Goal: Information Seeking & Learning: Learn about a topic

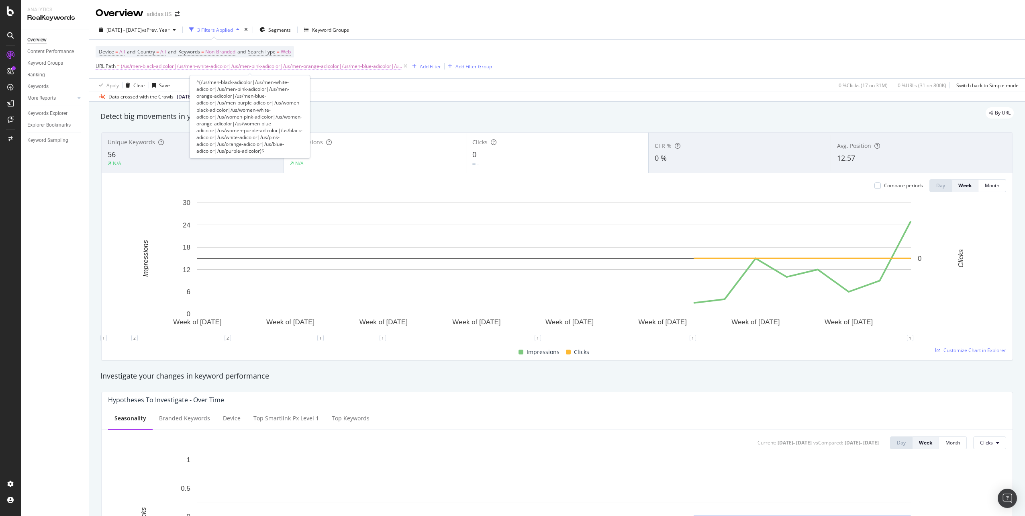
click at [130, 64] on span "(/us/men-black-adicolor|/us/men-white-adicolor|/us/men-pink-adicolor|/us/men-or…" at bounding box center [261, 66] width 281 height 11
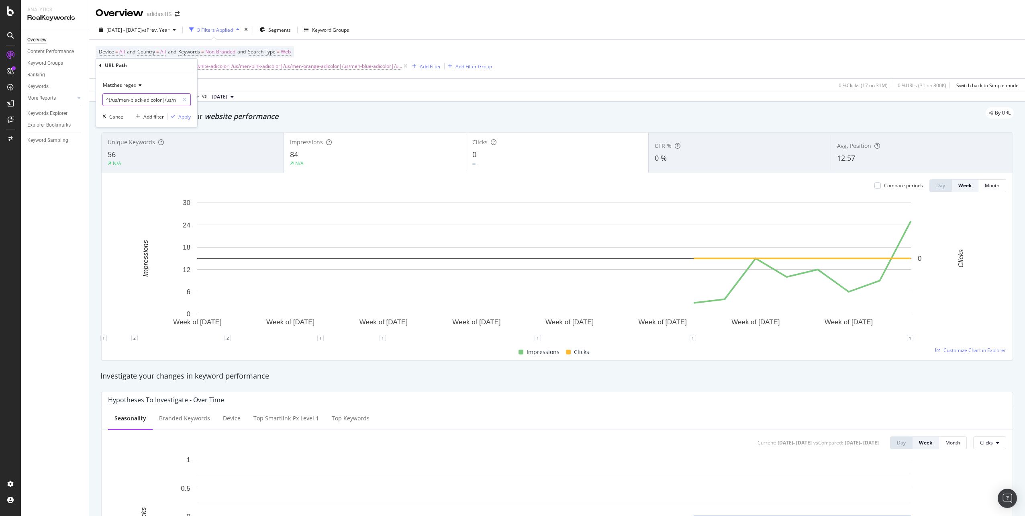
click at [135, 101] on input "^(/us/men-black-adicolor|/us/men-white-adicolor|/us/men-pink-adicolor|/us/men-o…" at bounding box center [141, 99] width 76 height 13
click at [137, 101] on input "^(/us/men-black-adicolor|/us/men-white-adicolor|/us/men-pink-adicolor|/us/men-o…" at bounding box center [141, 99] width 76 height 13
drag, startPoint x: 142, startPoint y: 99, endPoint x: 172, endPoint y: 100, distance: 30.1
click at [172, 100] on input "^(/us/men-black-adicolor|/us/men-white-adicolor|/us/men-pink-adicolor|/us/men-o…" at bounding box center [141, 99] width 76 height 13
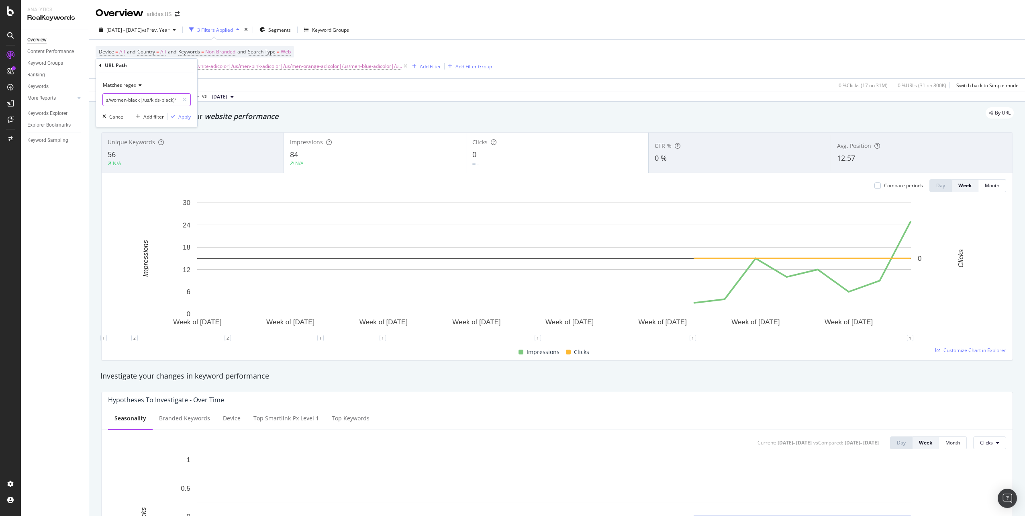
scroll to position [0, 46]
type input "^(/us/men-black|/us/women-black|/us/kids-black)$"
click at [186, 119] on div "Apply" at bounding box center [184, 116] width 12 height 7
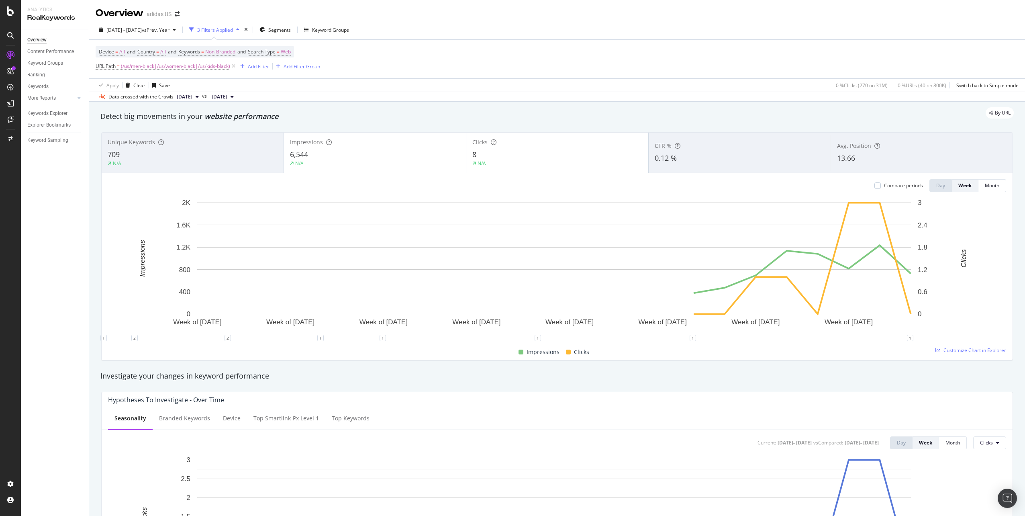
click at [167, 154] on div "709" at bounding box center [193, 154] width 170 height 10
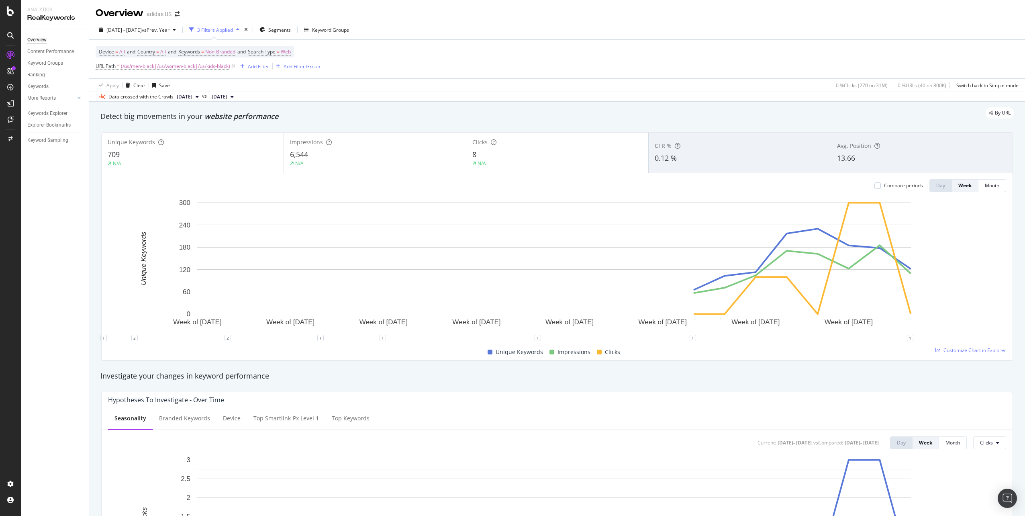
click at [286, 160] on div "Impressions 6,544 N/A" at bounding box center [375, 153] width 182 height 36
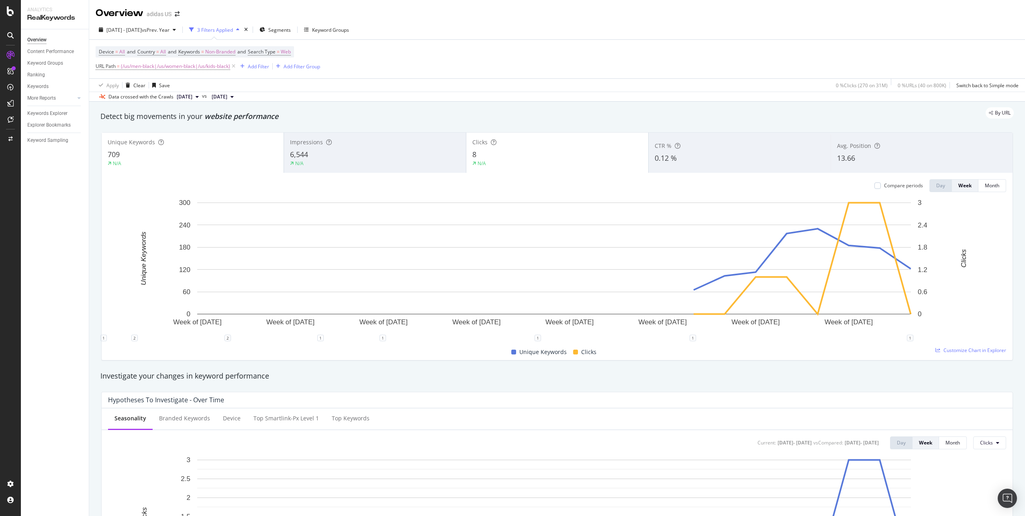
click at [511, 153] on div "8" at bounding box center [557, 154] width 170 height 10
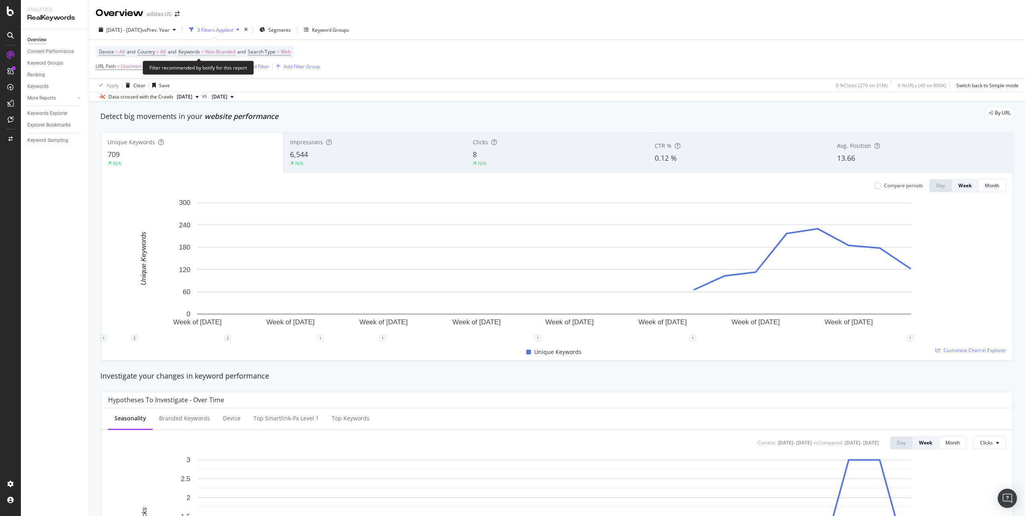
click at [235, 53] on span "Non-Branded" at bounding box center [220, 51] width 30 height 11
click at [225, 69] on div "button" at bounding box center [228, 70] width 10 height 5
click at [222, 130] on span "All" at bounding box center [238, 133] width 82 height 7
click at [264, 89] on div "button" at bounding box center [260, 87] width 11 height 5
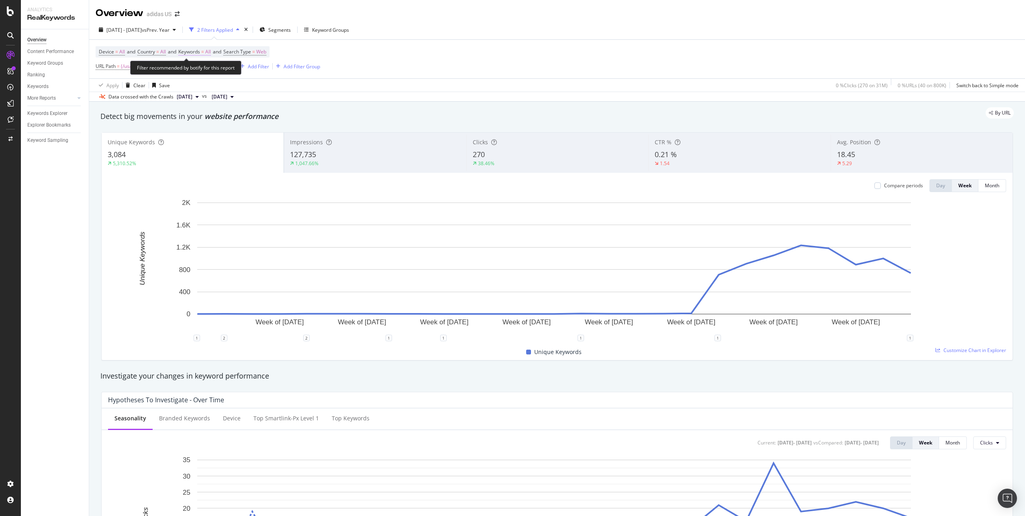
click at [207, 51] on span "Keywords = All" at bounding box center [194, 51] width 33 height 7
click at [205, 73] on div "button" at bounding box center [204, 70] width 10 height 5
click at [211, 87] on span "Non-Branded" at bounding box center [238, 86] width 82 height 7
click at [266, 86] on div "Apply" at bounding box center [272, 87] width 12 height 7
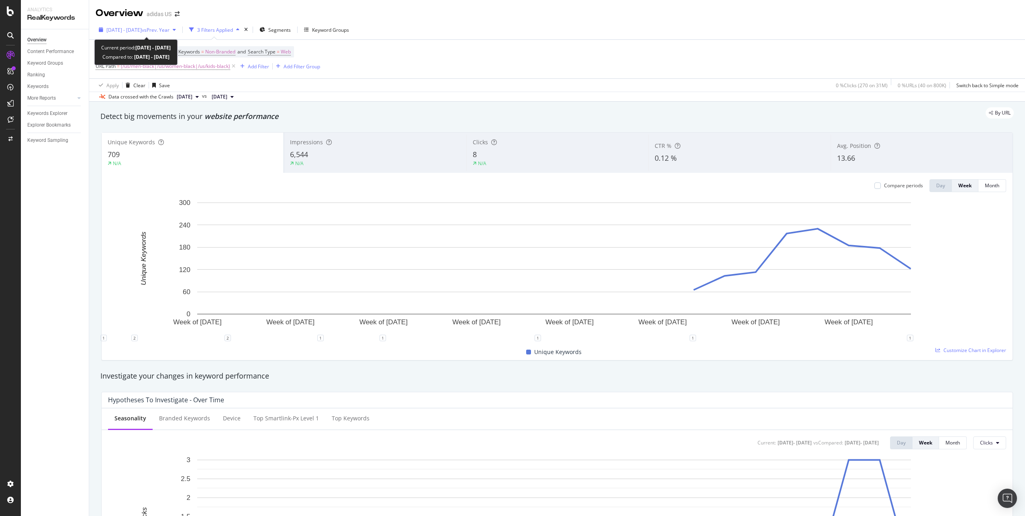
click at [142, 31] on span "[DATE] - [DATE]" at bounding box center [123, 30] width 35 height 7
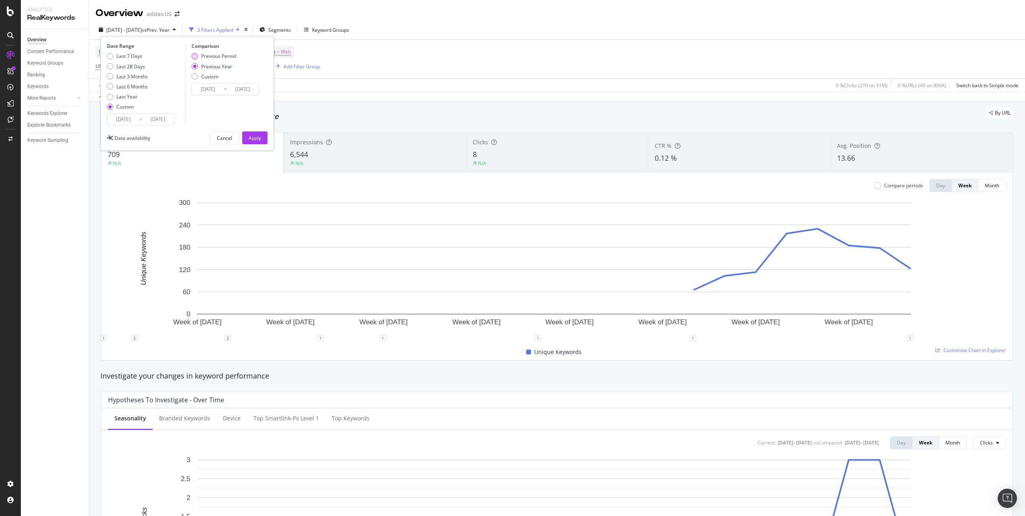
click at [193, 57] on div "Previous Period" at bounding box center [195, 56] width 6 height 6
type input "2024/10/04"
type input "2025/04/04"
click at [128, 120] on input "2025/04/05" at bounding box center [123, 119] width 32 height 11
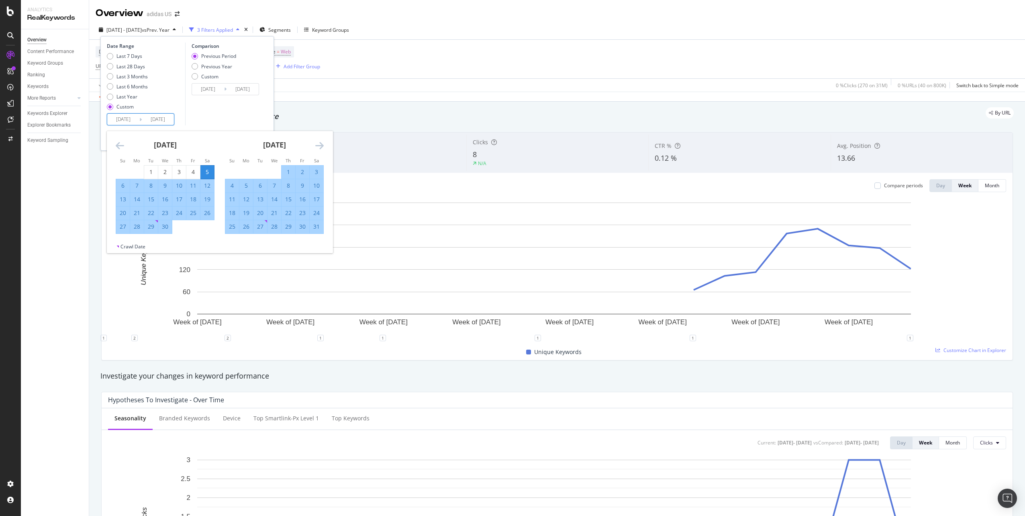
click at [139, 226] on div "28" at bounding box center [137, 227] width 14 height 8
type input "2025/04/28"
type input "2024/11/19"
type input "2025/04/27"
click at [320, 229] on div "31" at bounding box center [317, 227] width 14 height 8
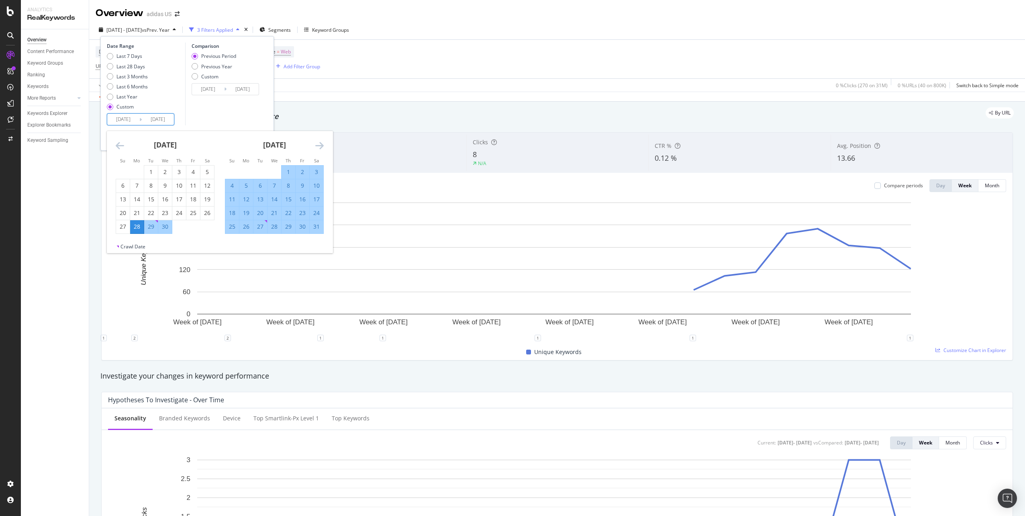
type input "2025/05/31"
type input "2025/03/25"
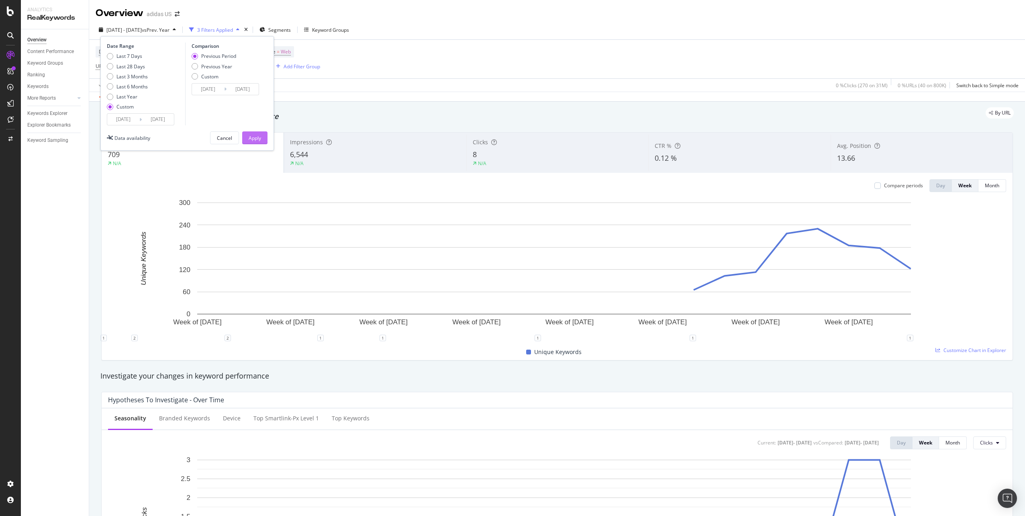
click at [265, 140] on button "Apply" at bounding box center [254, 137] width 25 height 13
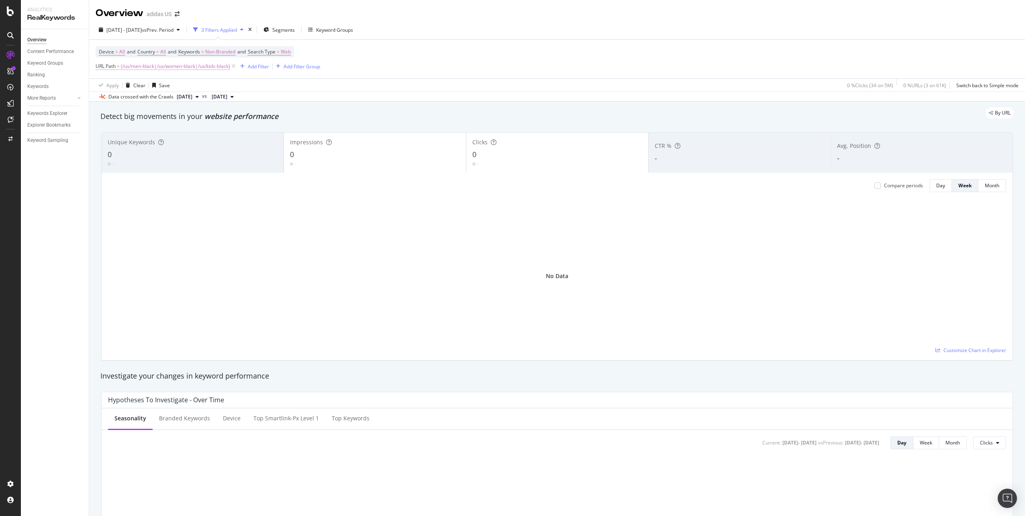
click at [180, 68] on span "(/us/men-black|/us/women-black|/us/kids-black)" at bounding box center [175, 66] width 109 height 11
click at [417, 58] on div "Device = All and Country = All and Keywords = Non-Branded and Search Type = Web…" at bounding box center [557, 59] width 923 height 39
click at [174, 29] on span "vs Prev. Period" at bounding box center [158, 30] width 32 height 7
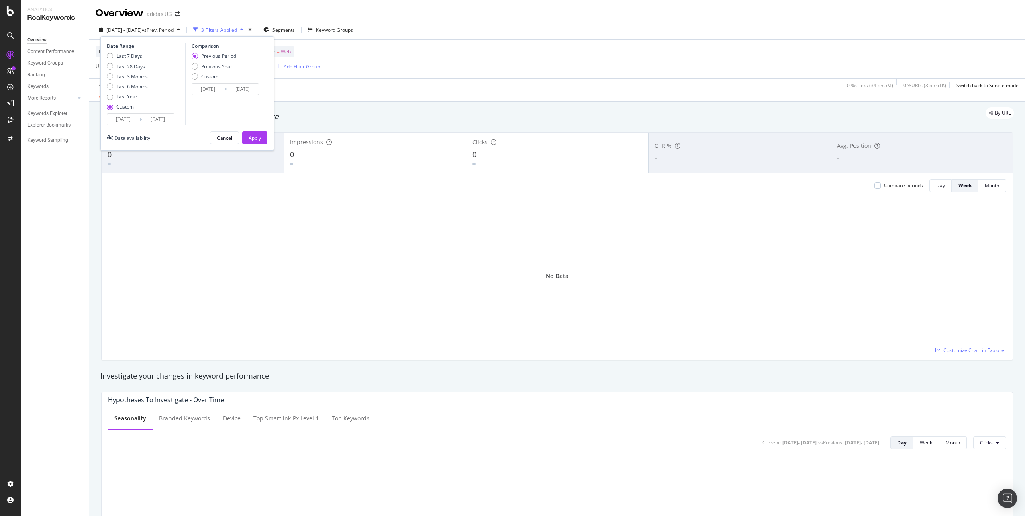
click at [168, 119] on input "2025/05/31" at bounding box center [158, 119] width 32 height 11
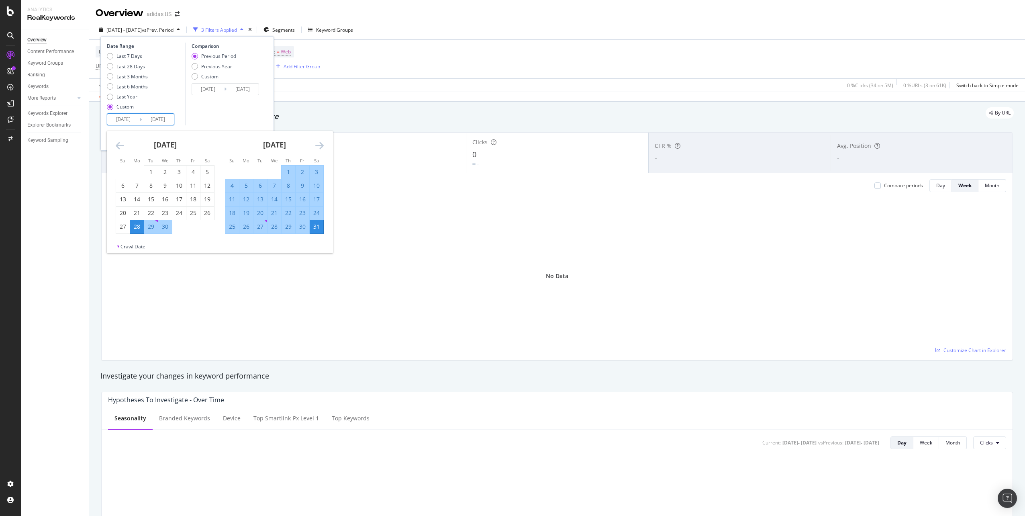
click at [318, 146] on icon "Move forward to switch to the next month." at bounding box center [319, 146] width 8 height 10
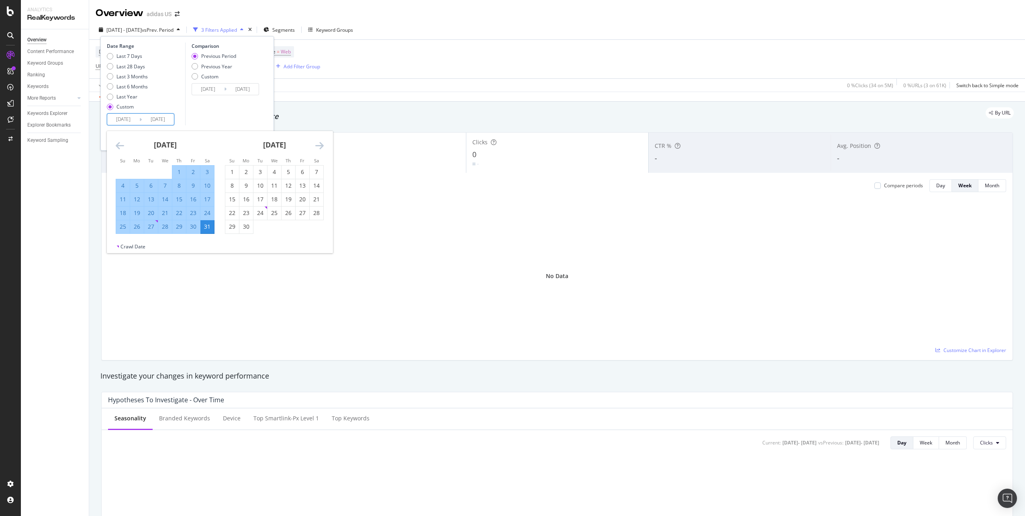
click at [317, 146] on icon "Move forward to switch to the next month." at bounding box center [319, 146] width 8 height 10
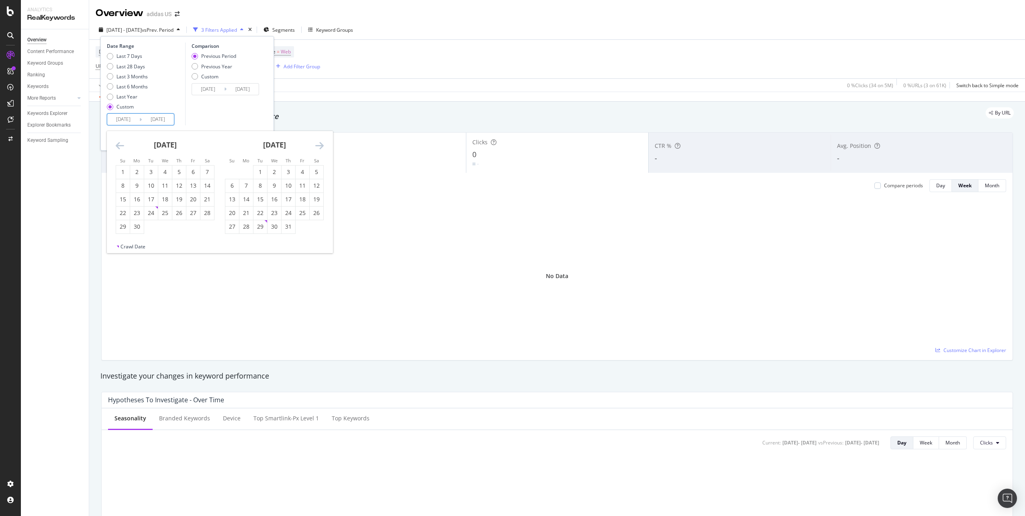
click at [296, 226] on td "Calendar" at bounding box center [303, 227] width 14 height 14
click at [292, 227] on div "31" at bounding box center [289, 227] width 14 height 8
type input "2025/07/31"
type input "2025/01/23"
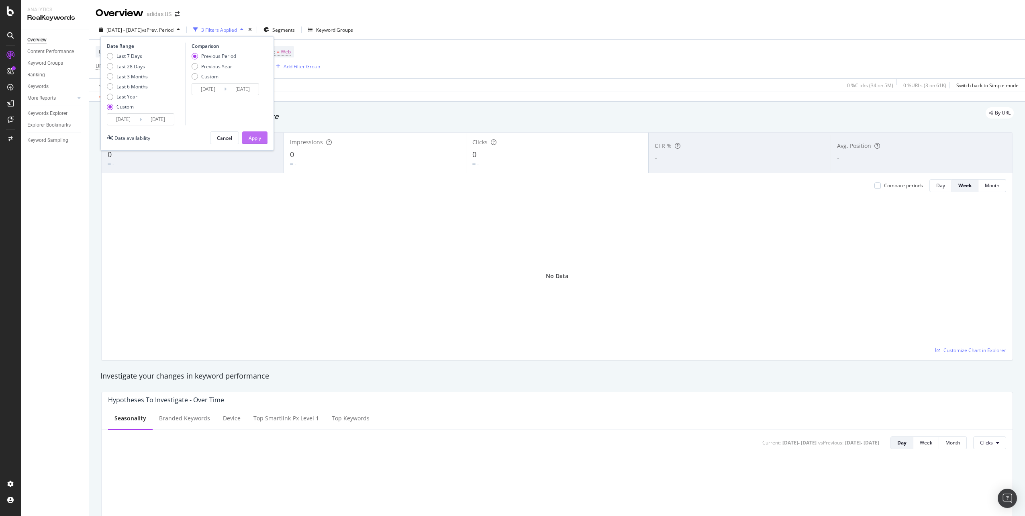
click at [254, 140] on div "Apply" at bounding box center [255, 138] width 12 height 7
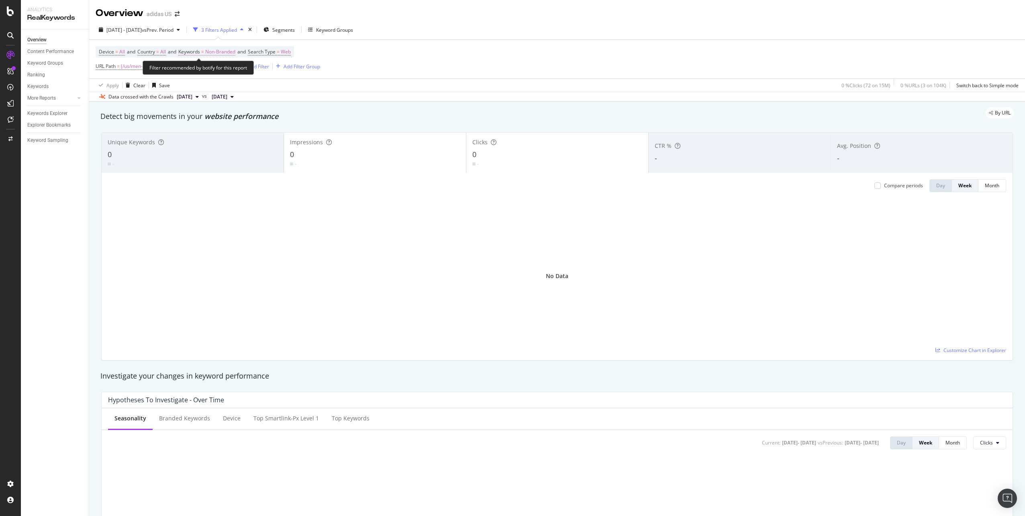
click at [227, 53] on span "Non-Branded" at bounding box center [220, 51] width 30 height 11
click at [224, 74] on div "Non-Branded" at bounding box center [211, 71] width 43 height 12
click at [217, 131] on span "All" at bounding box center [238, 133] width 82 height 7
click at [266, 88] on div "Apply" at bounding box center [272, 87] width 12 height 7
